Goal: Navigation & Orientation: Find specific page/section

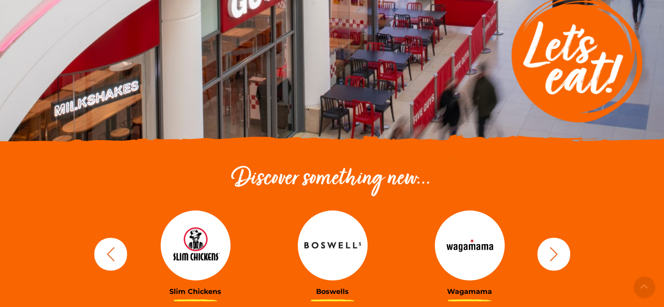
scroll to position [262, 0]
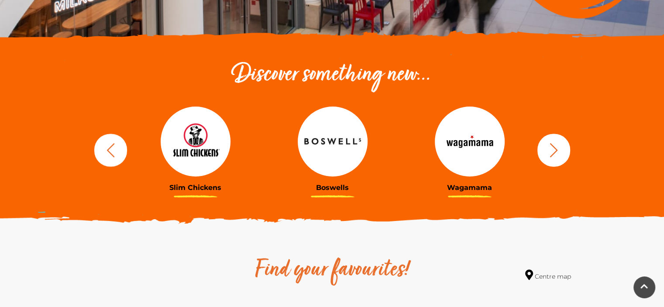
click at [548, 148] on icon "button" at bounding box center [554, 150] width 16 height 16
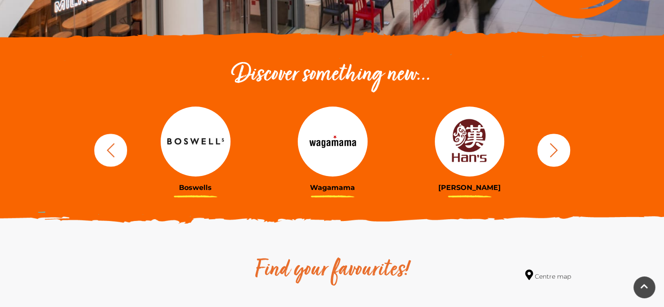
click at [548, 148] on icon "button" at bounding box center [554, 150] width 16 height 16
click at [552, 149] on icon "button" at bounding box center [554, 150] width 16 height 16
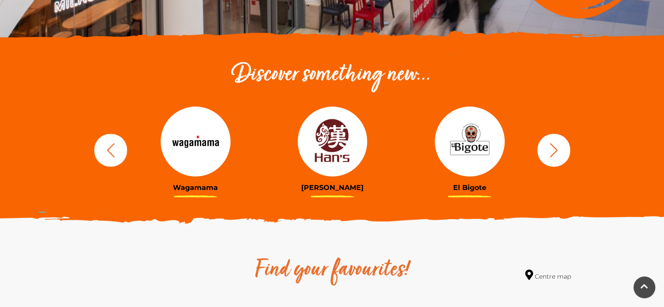
click at [552, 149] on icon "button" at bounding box center [554, 150] width 16 height 16
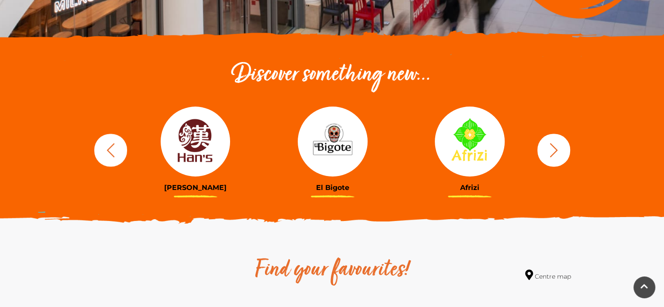
click at [552, 149] on icon "button" at bounding box center [554, 150] width 16 height 16
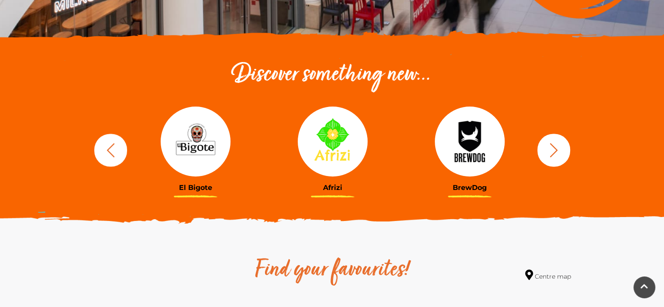
click at [552, 149] on icon "button" at bounding box center [554, 150] width 16 height 16
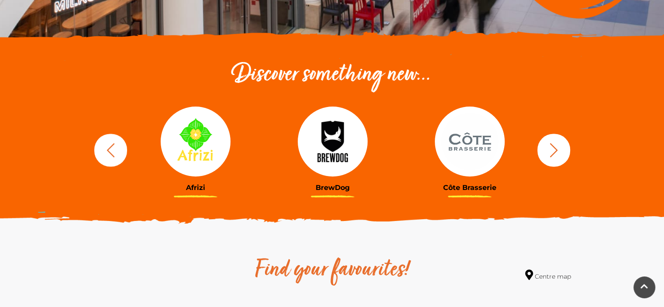
click at [552, 149] on icon "button" at bounding box center [554, 150] width 16 height 16
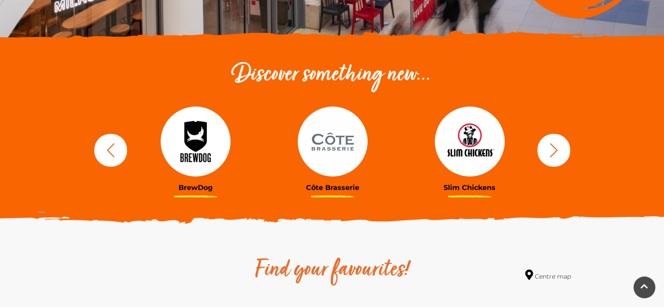
click at [552, 149] on icon "button" at bounding box center [554, 150] width 16 height 16
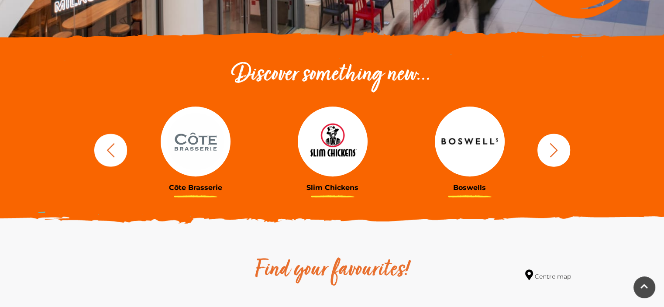
click at [552, 149] on icon "button" at bounding box center [554, 150] width 16 height 16
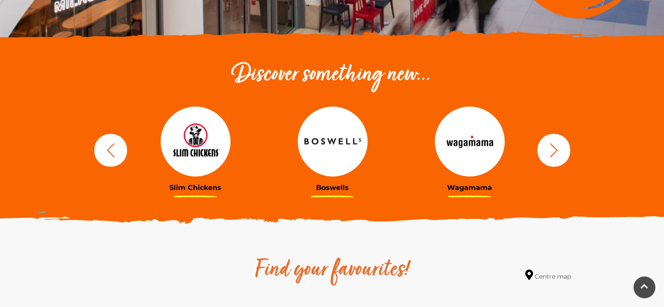
click at [552, 149] on icon "button" at bounding box center [554, 150] width 16 height 16
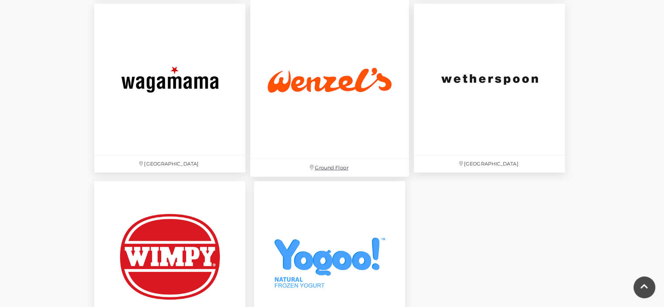
scroll to position [3057, 0]
